Goal: Information Seeking & Learning: Learn about a topic

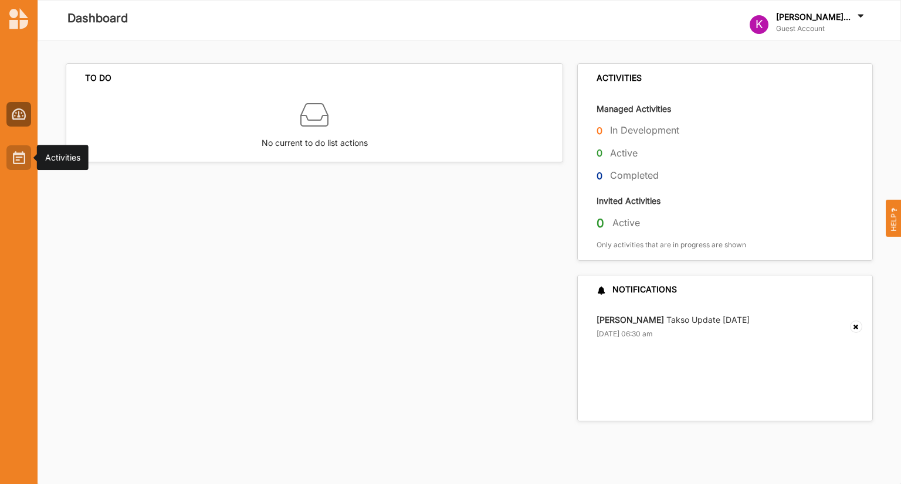
click at [21, 163] on img at bounding box center [19, 157] width 12 height 13
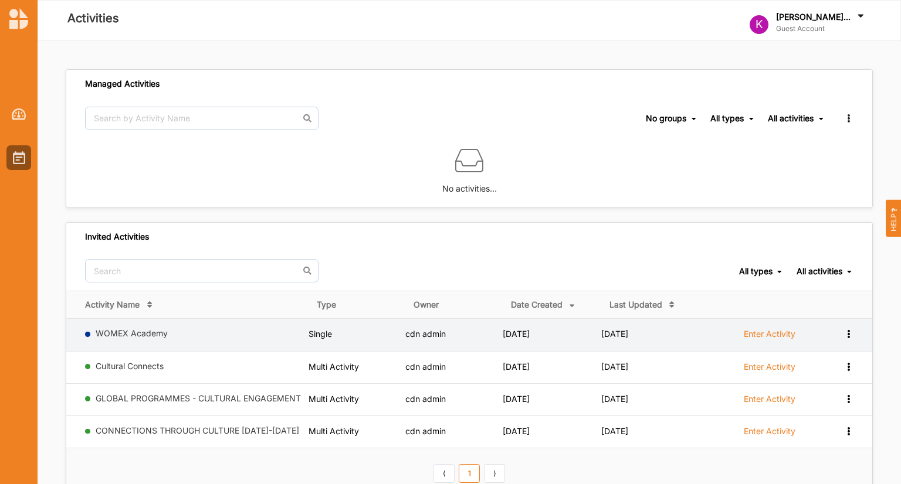
scroll to position [35, 0]
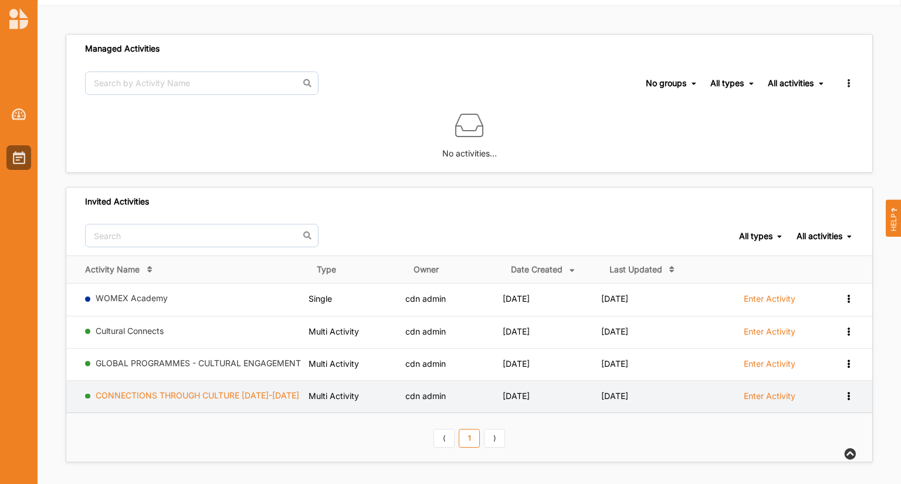
click at [206, 395] on link "CONNECTIONS THROUGH CULTURE [DATE]-[DATE]" at bounding box center [197, 396] width 203 height 10
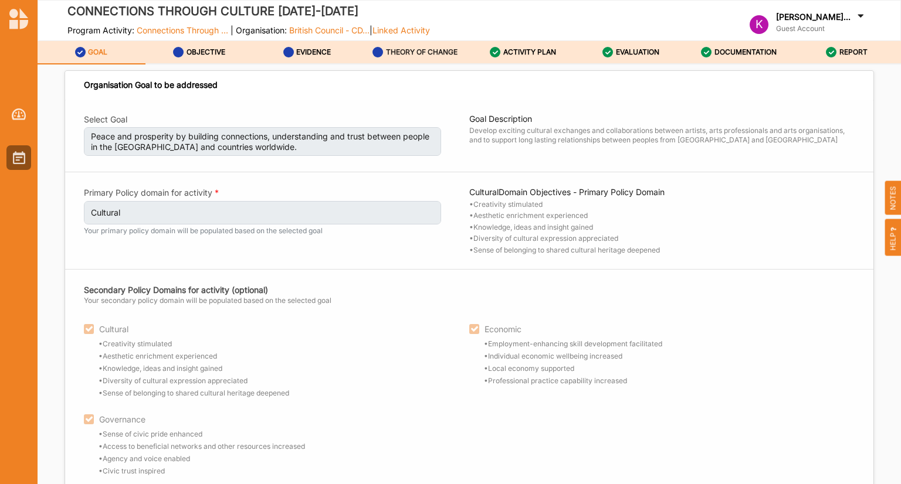
click at [422, 52] on label "THEORY OF CHANGE" at bounding box center [422, 51] width 72 height 9
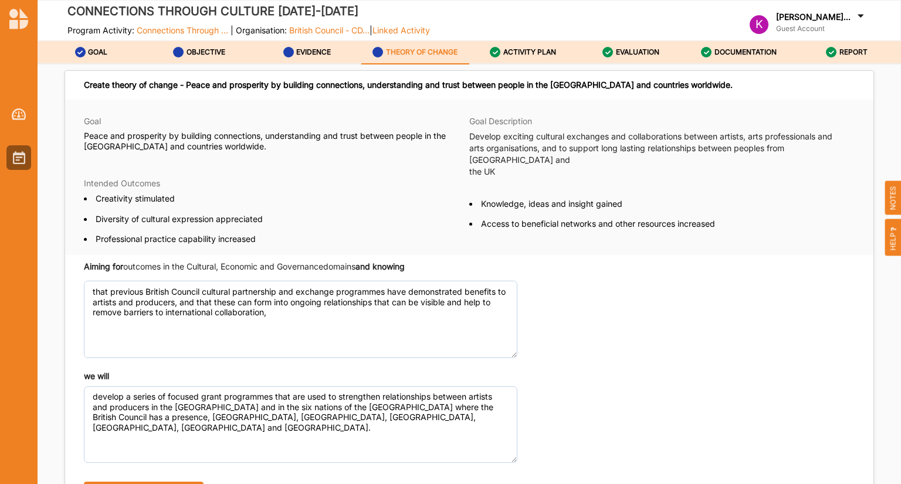
click at [96, 65] on div "Create theory of change - Peace and prosperity by building connections, underst…" at bounding box center [469, 280] width 863 height 431
click at [103, 51] on label "GOAL" at bounding box center [97, 51] width 19 height 9
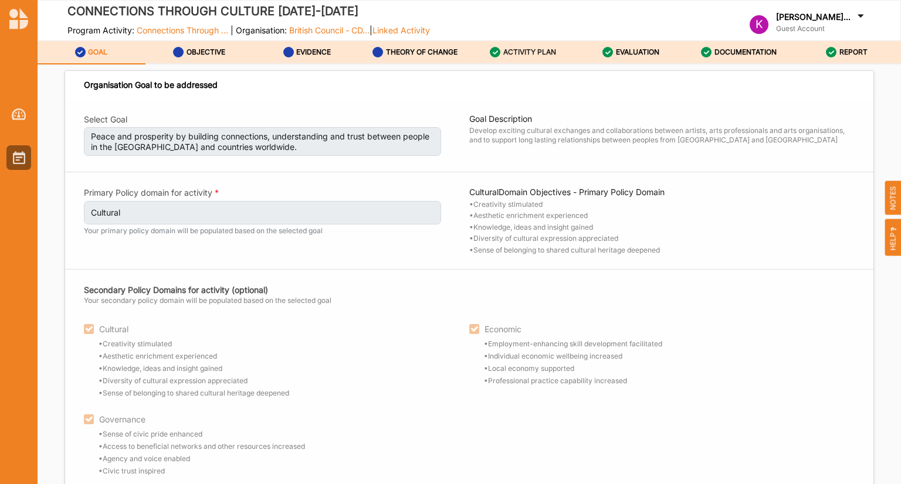
click at [516, 56] on label "ACTIVITY PLAN" at bounding box center [529, 51] width 53 height 9
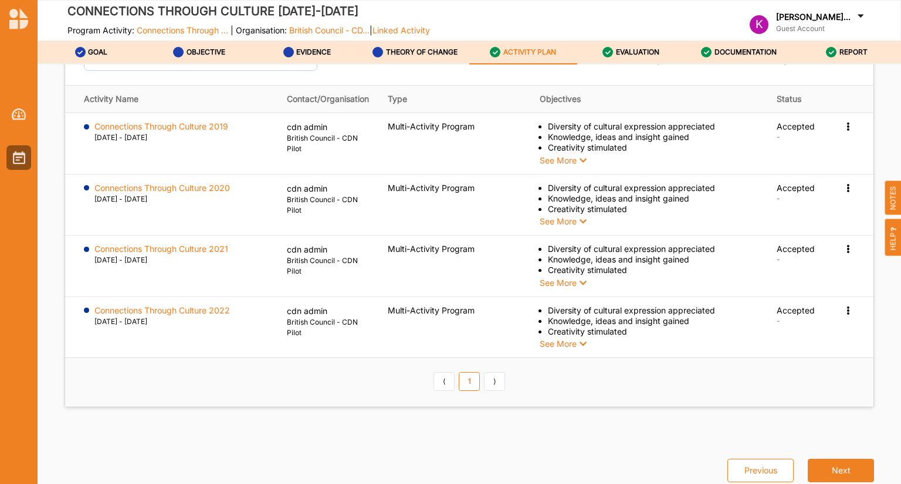
scroll to position [1451, 0]
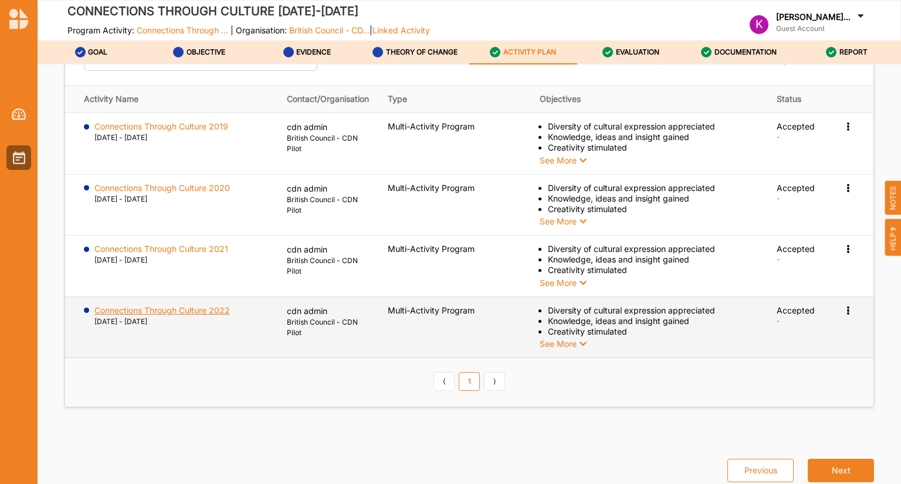
click at [218, 316] on label "Connections Through Culture 2022" at bounding box center [161, 311] width 135 height 11
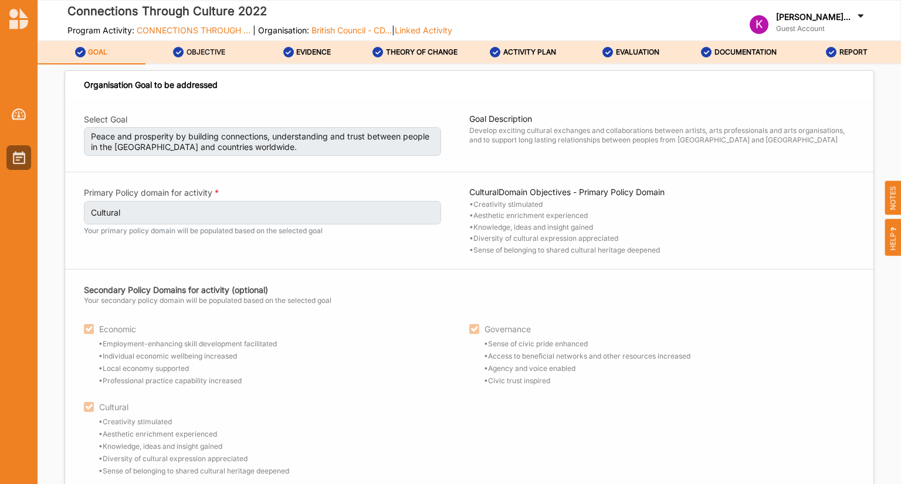
click at [211, 52] on label "OBJECTIVE" at bounding box center [205, 51] width 39 height 9
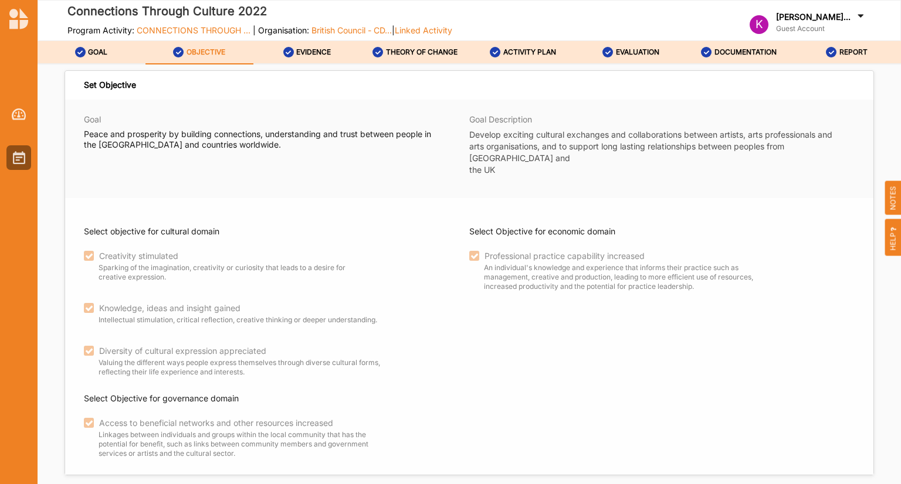
scroll to position [33, 0]
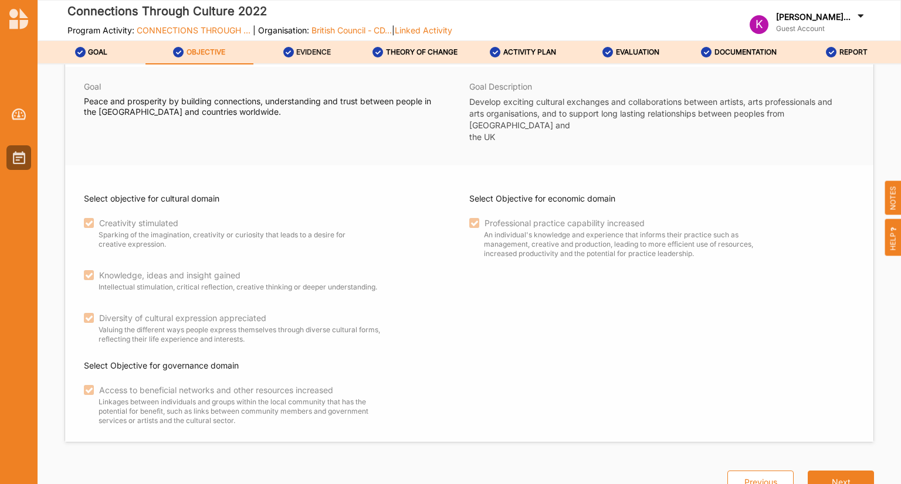
click at [313, 54] on label "EVIDENCE" at bounding box center [313, 51] width 35 height 9
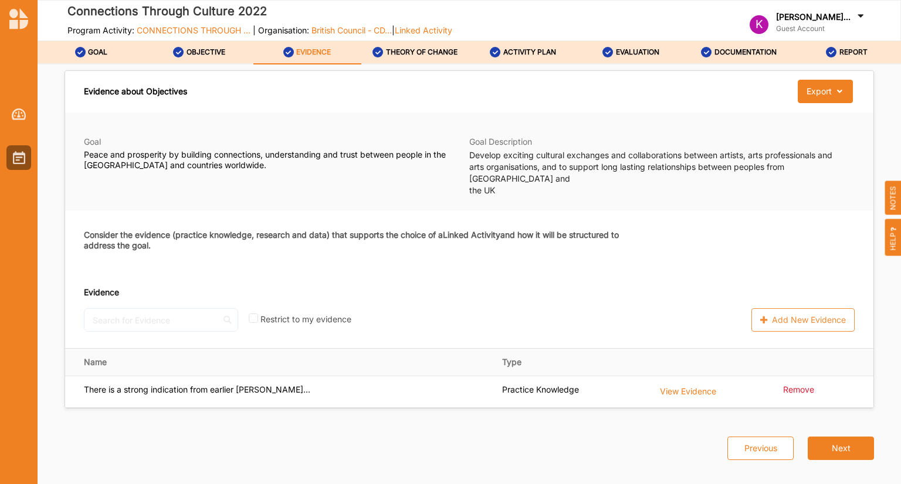
scroll to position [35, 0]
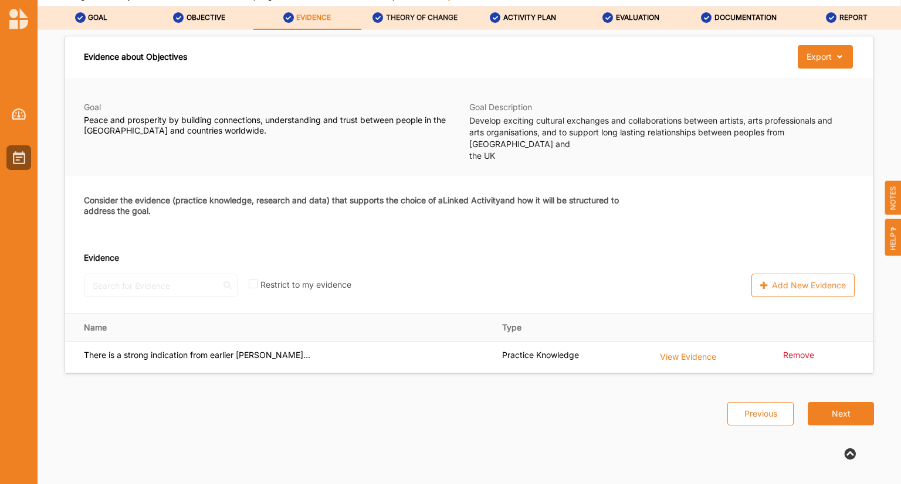
click at [406, 19] on label "THEORY OF CHANGE" at bounding box center [422, 17] width 72 height 9
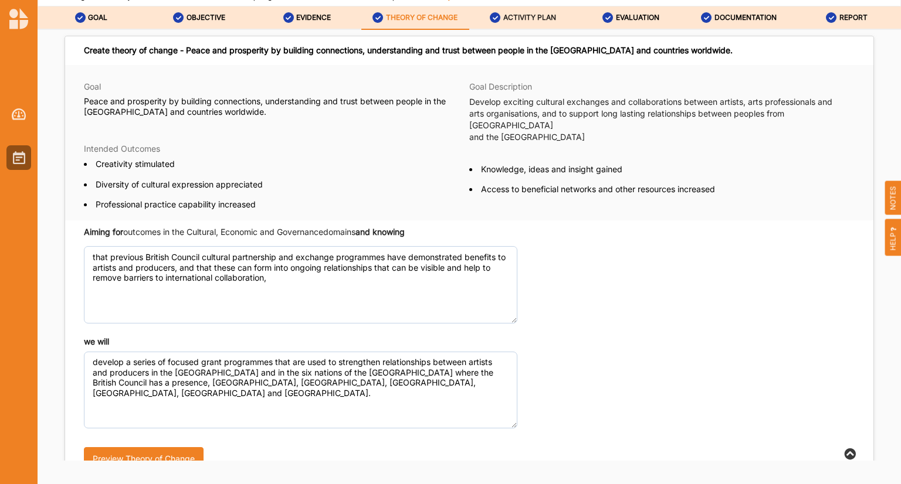
click at [528, 22] on label "ACTIVITY PLAN" at bounding box center [529, 17] width 53 height 9
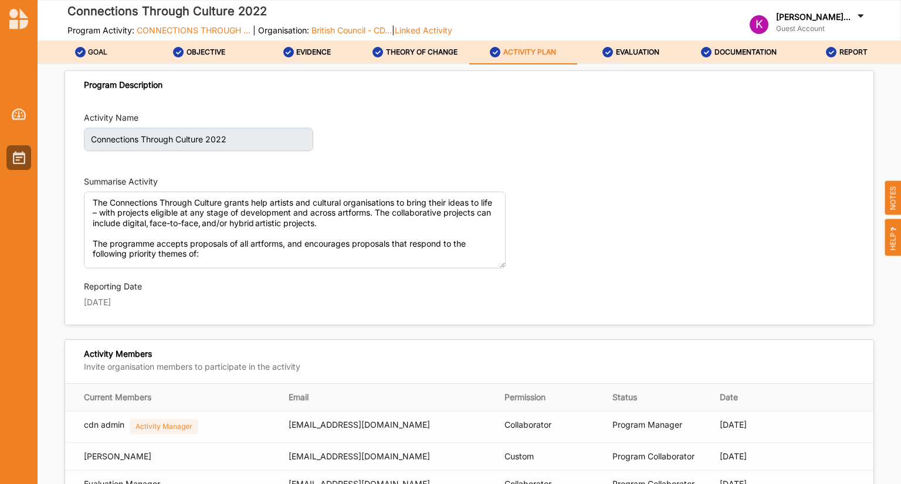
click at [99, 52] on label "GOAL" at bounding box center [97, 51] width 19 height 9
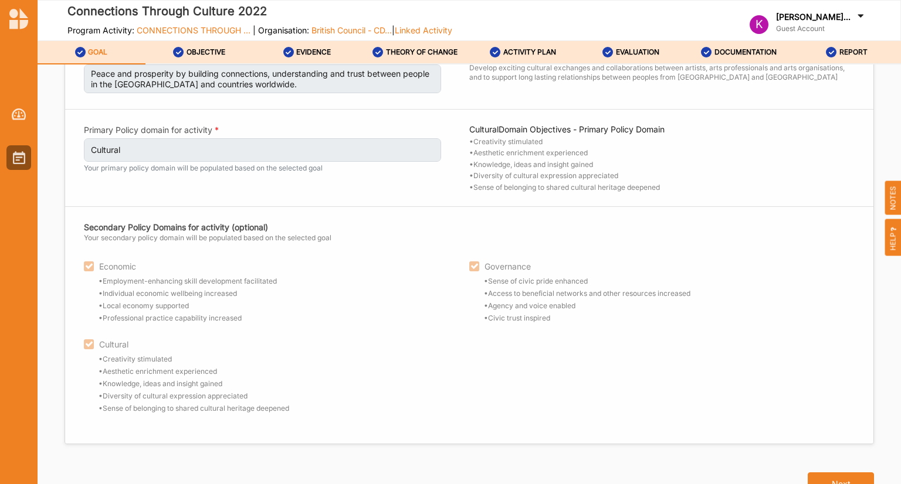
scroll to position [75, 0]
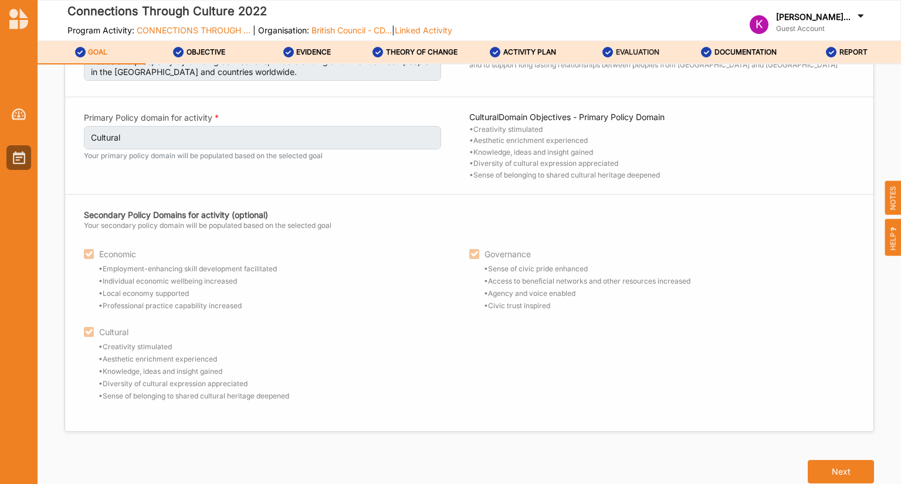
click at [621, 54] on label "EVALUATION" at bounding box center [637, 51] width 43 height 9
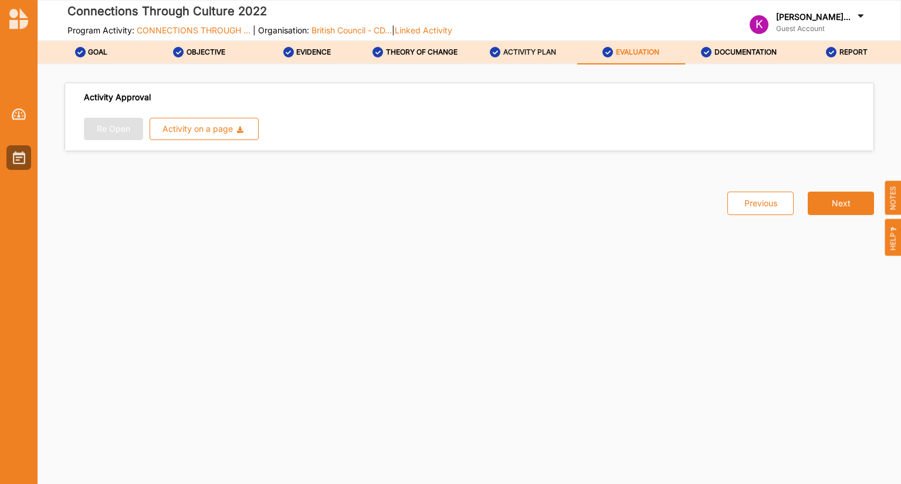
click at [515, 52] on label "ACTIVITY PLAN" at bounding box center [529, 51] width 53 height 9
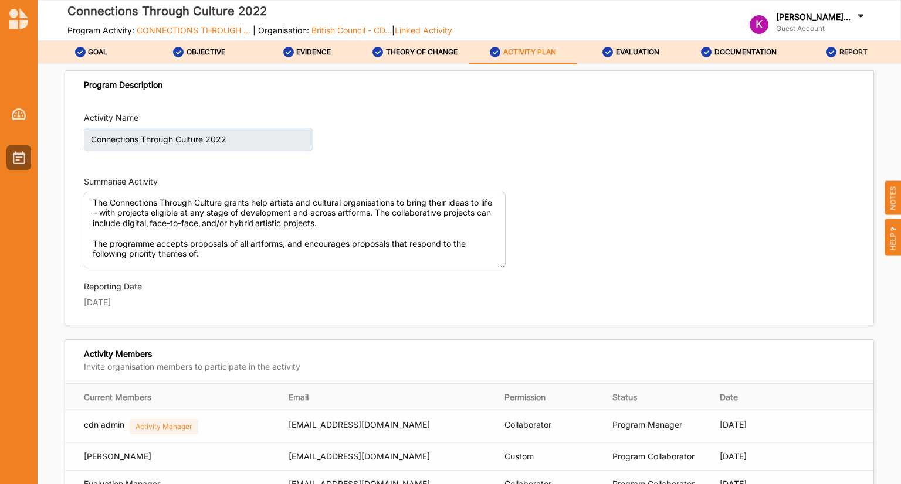
click at [837, 52] on div "REPORT" at bounding box center [847, 52] width 42 height 21
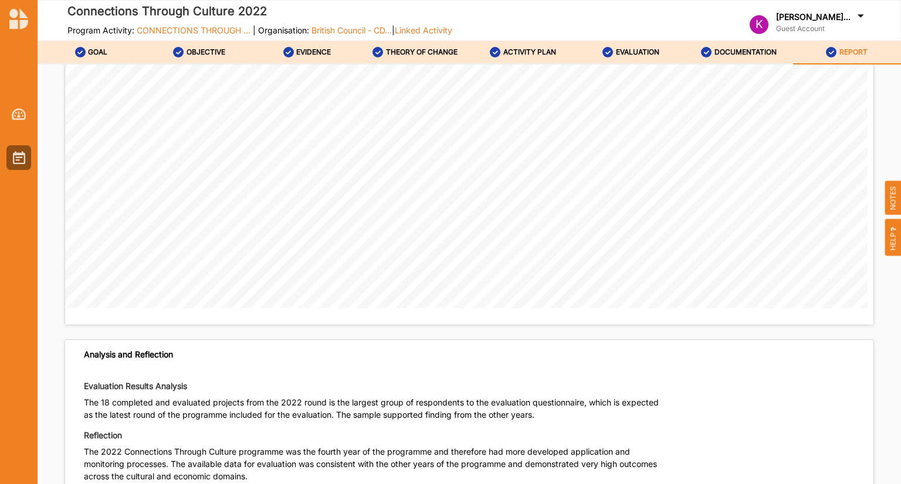
scroll to position [2123, 0]
